Goal: Check status: Check status

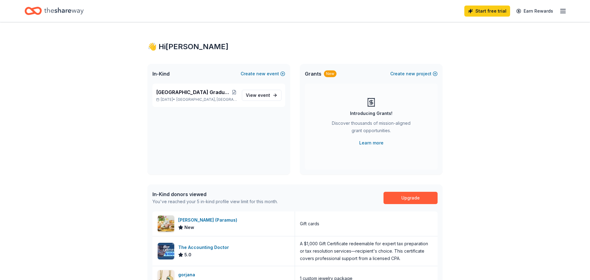
click at [513, 94] on div "👋 Hi Theresa In-Kind Create new event Waldwick High School Graduation Ball/Annu…" at bounding box center [295, 236] width 590 height 429
click at [182, 95] on span "[GEOGRAPHIC_DATA] Graduation Ball/Annual Fashion Show 2026" at bounding box center [193, 91] width 75 height 7
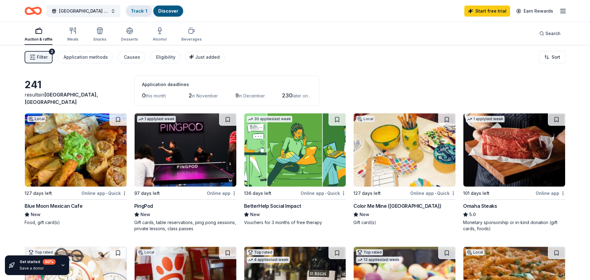
click at [140, 8] on link "Track · 1" at bounding box center [139, 10] width 16 height 5
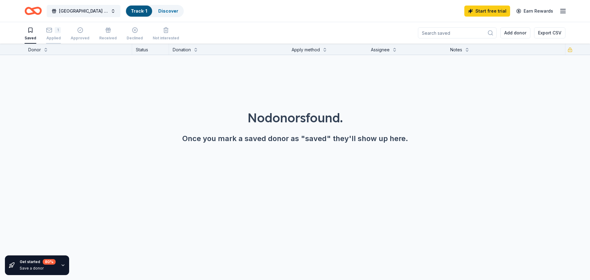
click at [58, 34] on div "1 Applied" at bounding box center [53, 34] width 15 height 14
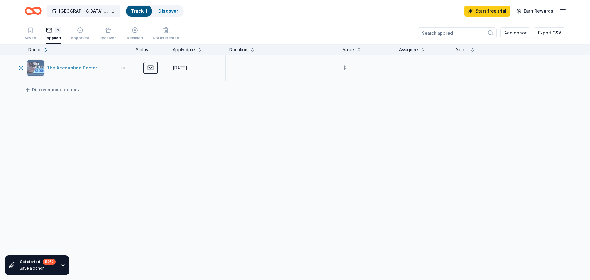
click at [72, 68] on div "The Accounting Doctor" at bounding box center [73, 67] width 53 height 7
